Goal: Find specific page/section: Find specific page/section

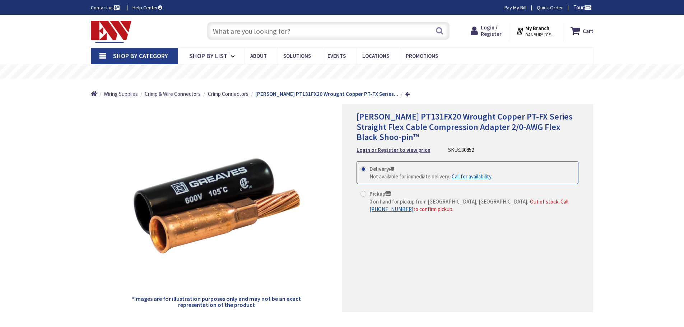
type input "[PERSON_NAME] Oaks Pk, [STREET_ADDRESS][PERSON_NAME]"
click at [405, 94] on link at bounding box center [407, 93] width 5 height 5
click at [385, 94] on div "Home Wiring Supplies Crimp & Wire Connectors Crimp Connectors [PERSON_NAME] PT1…" at bounding box center [342, 91] width 538 height 25
click at [299, 95] on strong "[PERSON_NAME] PT131FX20 Wrought Copper PT-FX Series..." at bounding box center [326, 93] width 143 height 7
click at [232, 96] on span "Crimp Connectors" at bounding box center [228, 93] width 41 height 7
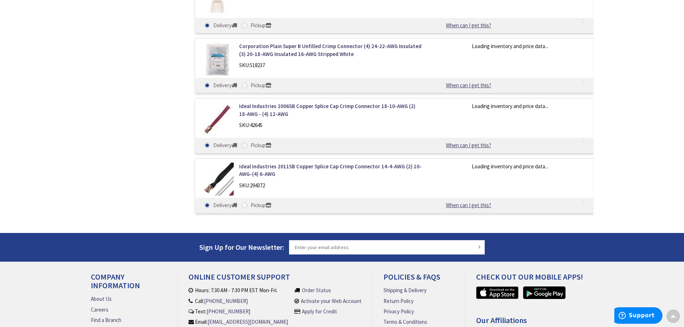
scroll to position [727, 0]
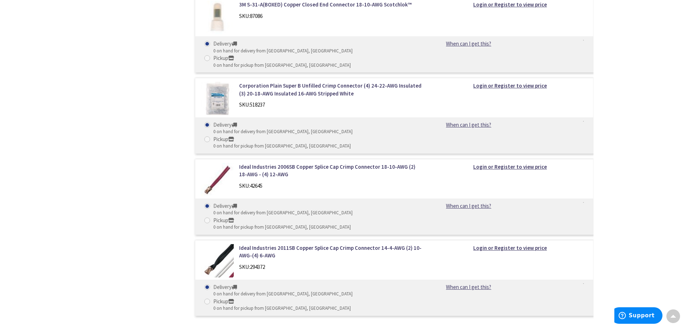
drag, startPoint x: 308, startPoint y: 137, endPoint x: 303, endPoint y: 131, distance: 7.5
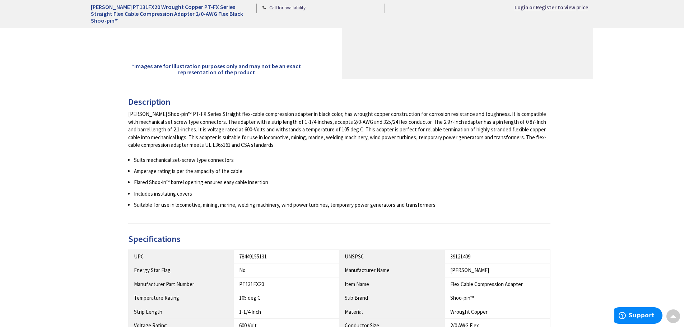
scroll to position [228, 0]
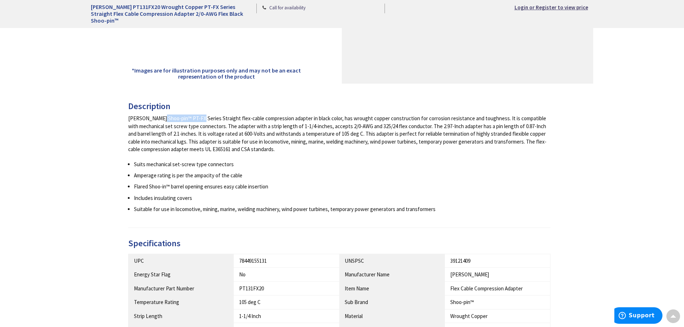
drag, startPoint x: 167, startPoint y: 119, endPoint x: 127, endPoint y: 117, distance: 39.9
click at [127, 117] on div "Description Greaves Shoo-pin™ PT-FX Series Straight flex-cable compression adap…" at bounding box center [341, 284] width 513 height 364
copy div "Greaves Shoo-pin"
